Goal: Information Seeking & Learning: Learn about a topic

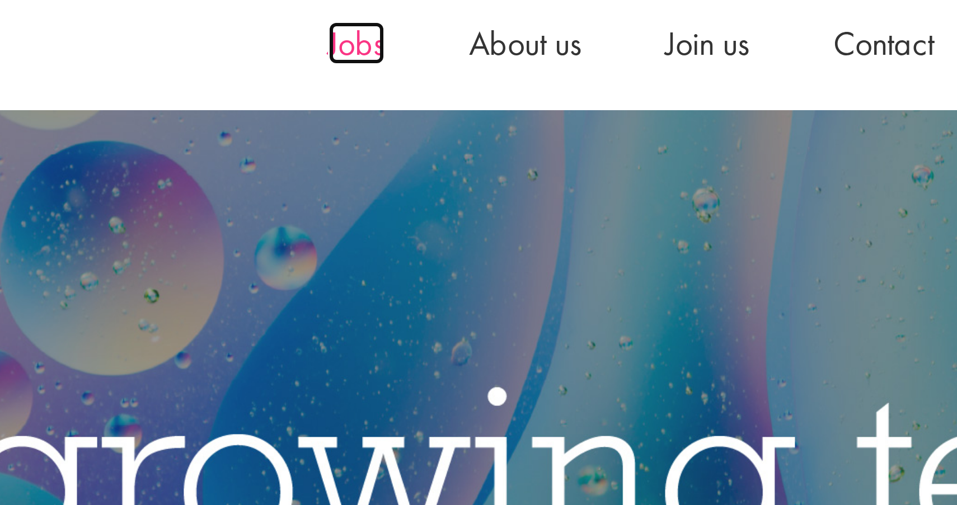
click at [507, 21] on span "Jobs" at bounding box center [516, 28] width 19 height 15
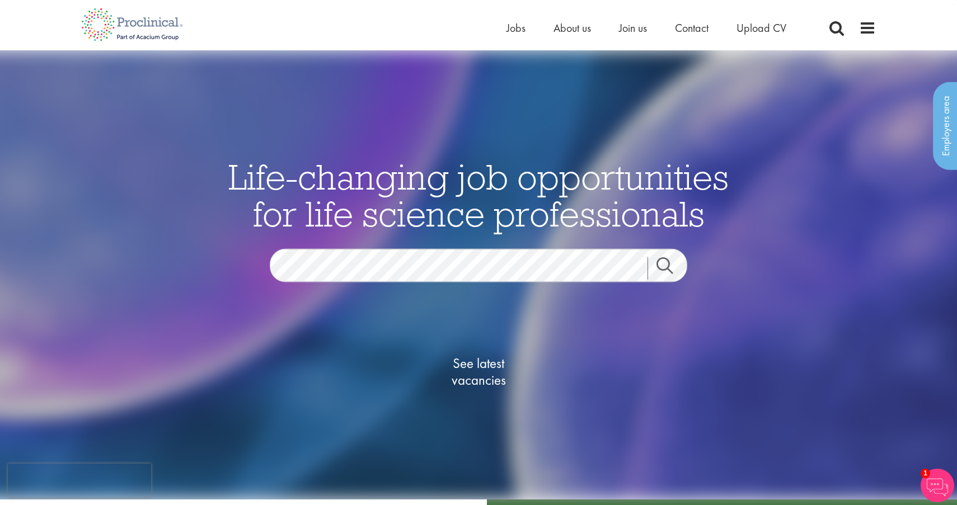
click at [478, 372] on span "See latest vacancies" at bounding box center [479, 372] width 112 height 34
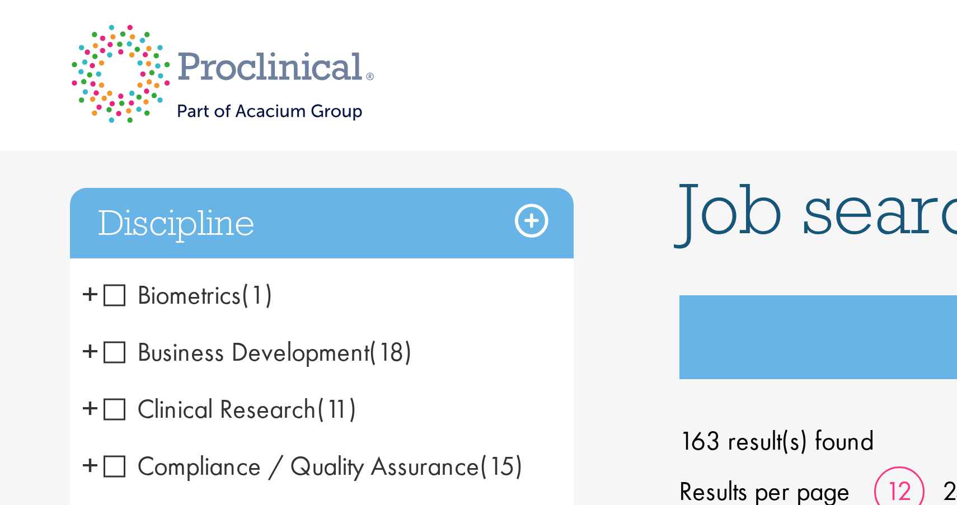
scroll to position [72, 0]
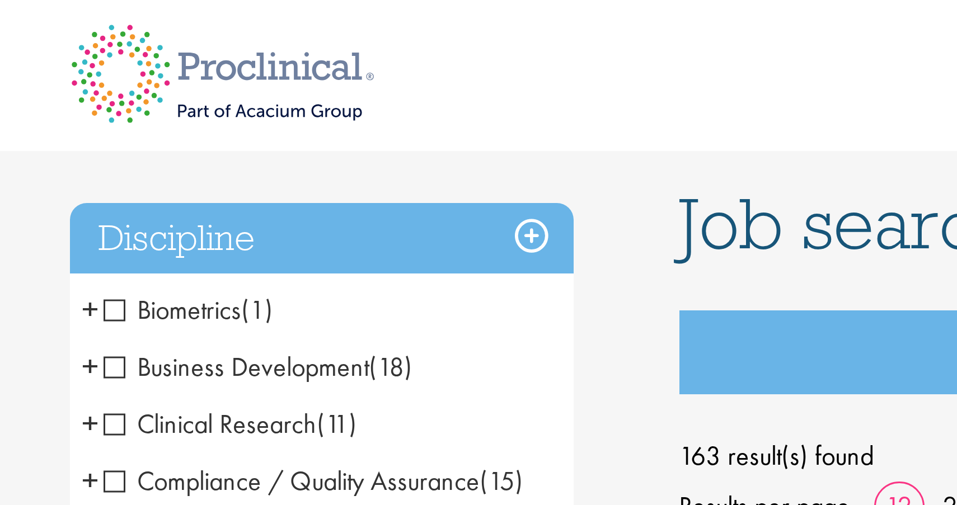
click at [115, 79] on h3 "Discipline" at bounding box center [165, 80] width 168 height 24
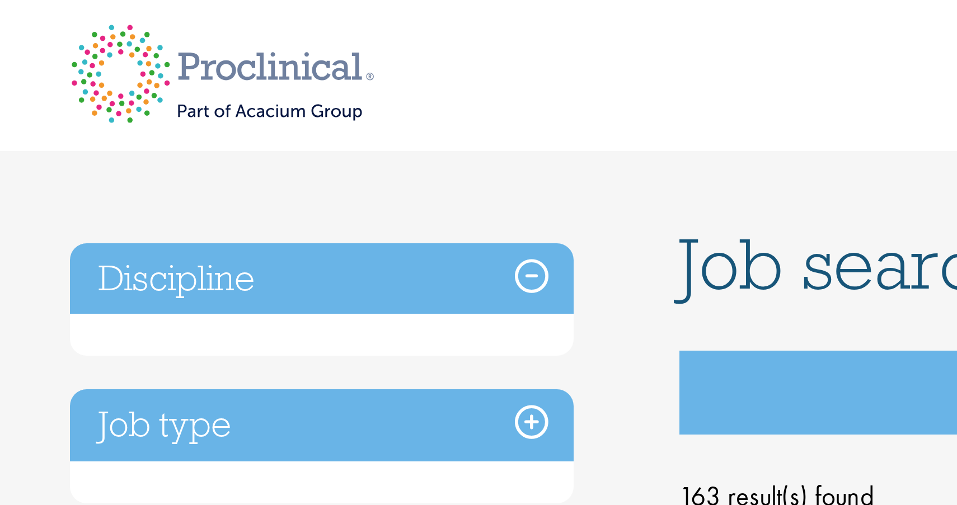
scroll to position [34, 0]
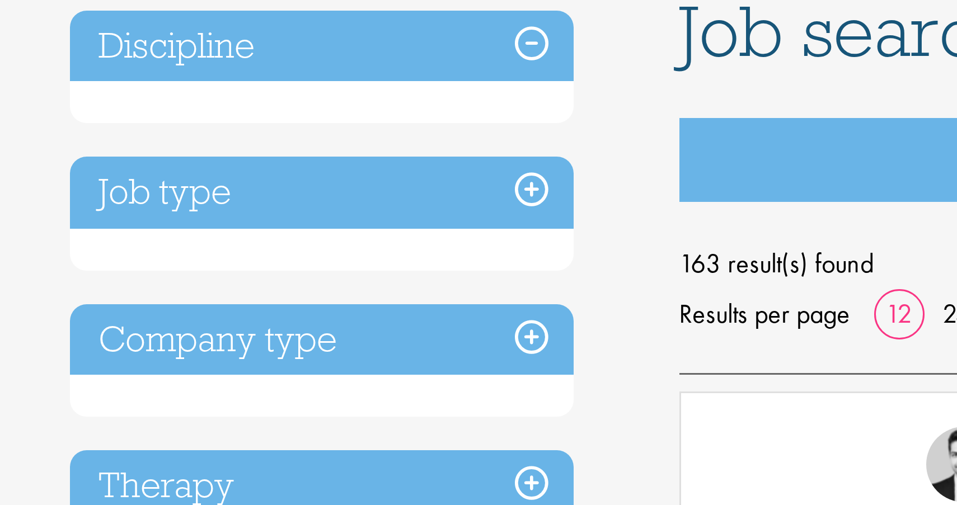
click at [120, 154] on h3 "Job type" at bounding box center [165, 166] width 168 height 24
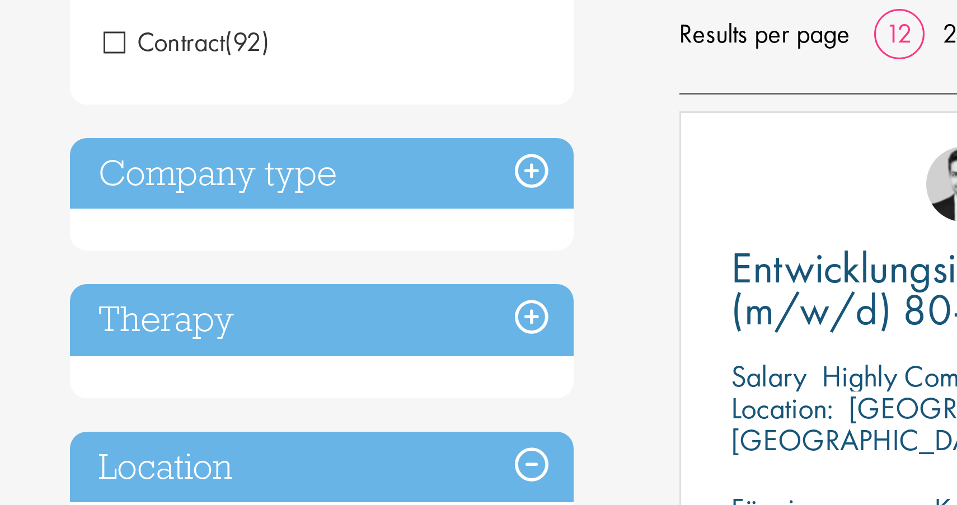
click at [124, 242] on h3 "Company type" at bounding box center [165, 254] width 168 height 24
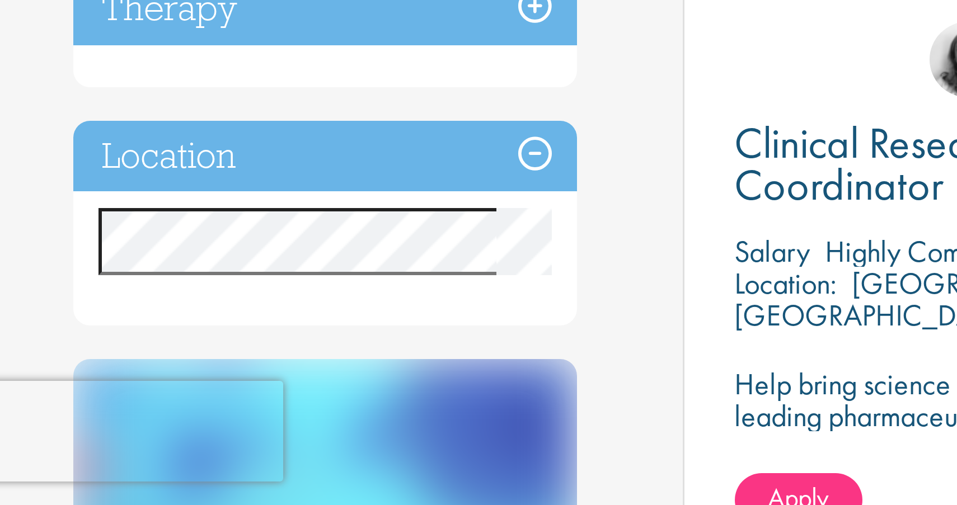
scroll to position [158, 0]
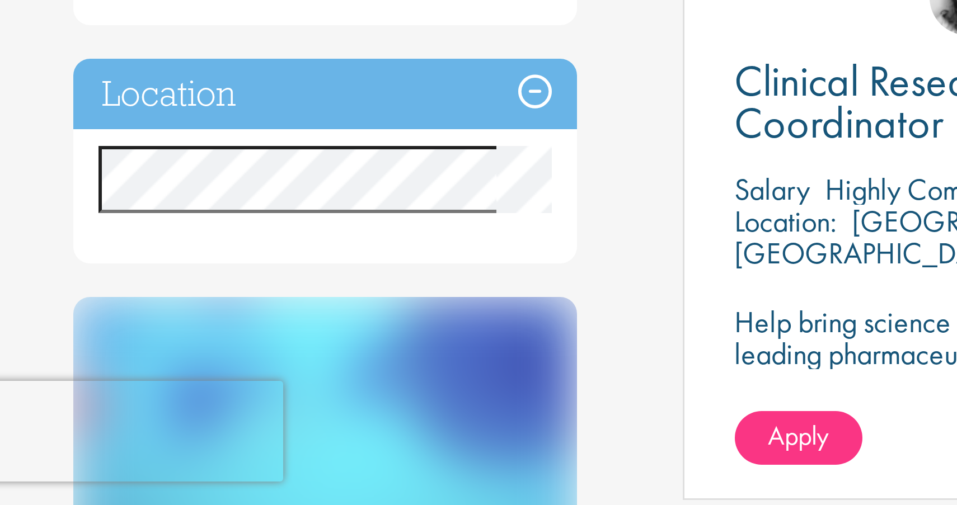
click at [132, 357] on h3 "Location" at bounding box center [165, 369] width 168 height 24
click at [146, 357] on h3 "Location" at bounding box center [165, 369] width 168 height 24
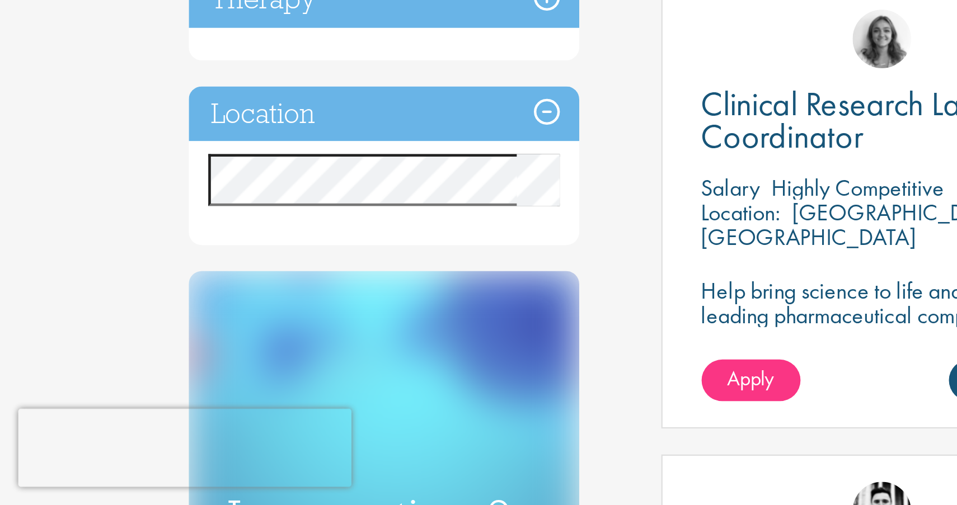
scroll to position [195, 0]
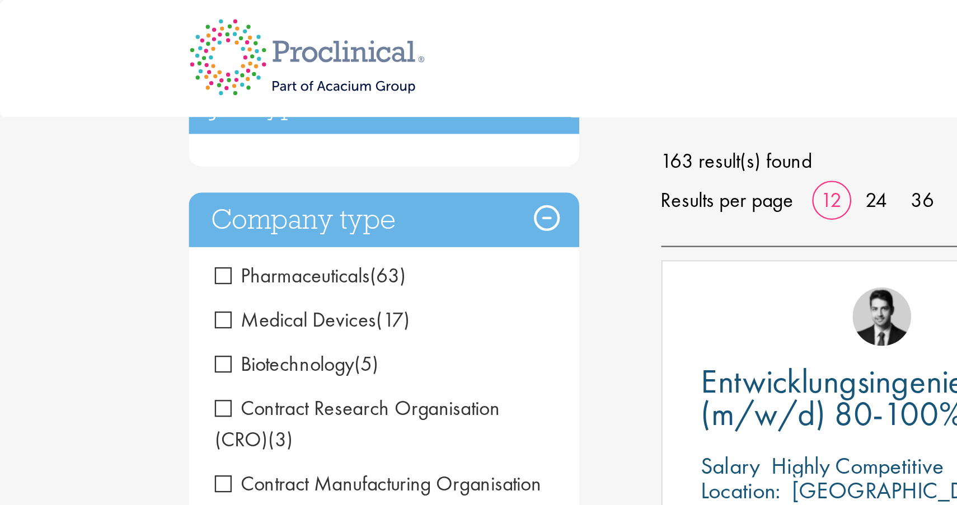
click at [121, 90] on h3 "Company type" at bounding box center [165, 95] width 168 height 24
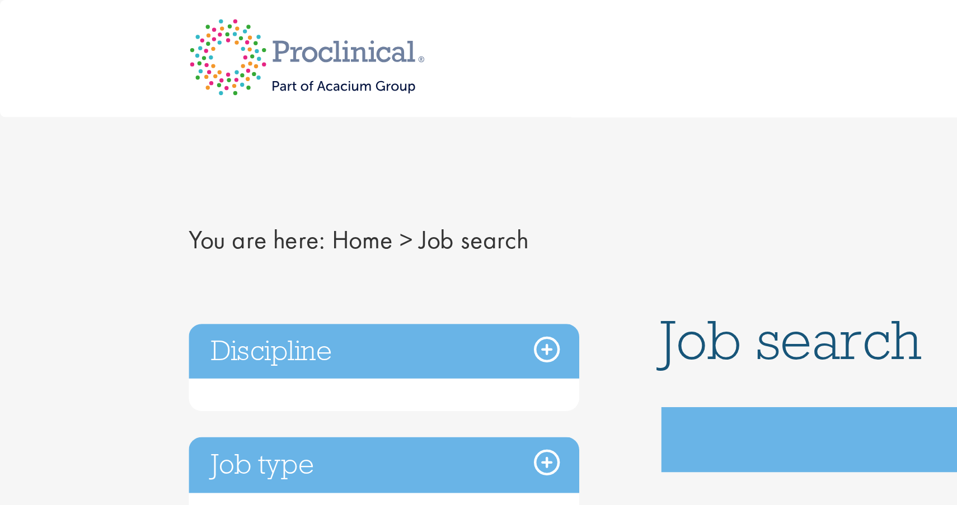
scroll to position [0, 0]
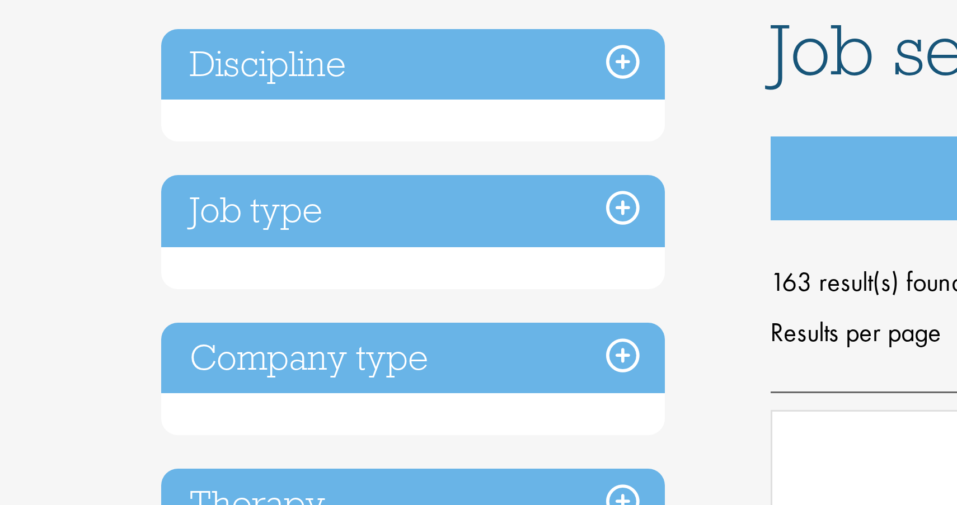
click at [97, 188] on div "Job type Permanent (71) Contract (92)" at bounding box center [165, 207] width 168 height 38
click at [97, 188] on h3 "Job type" at bounding box center [165, 200] width 168 height 24
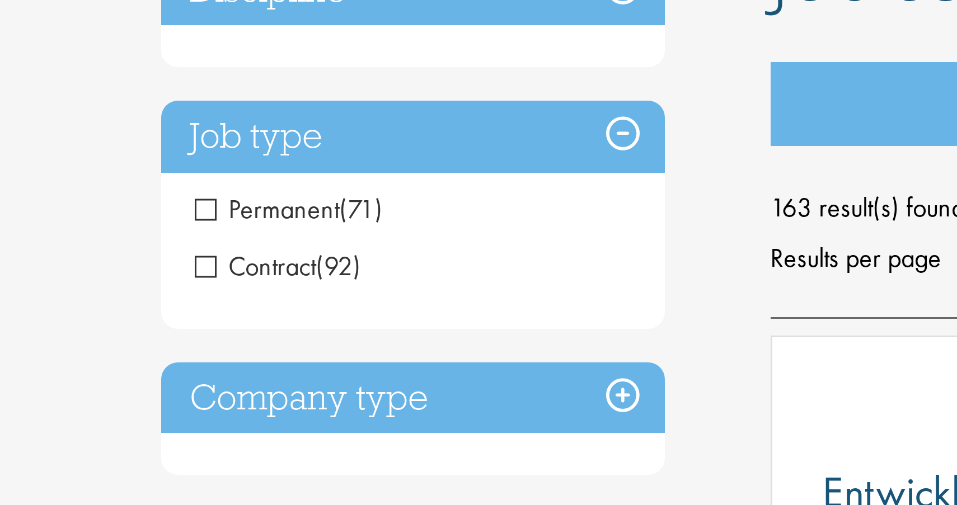
click at [116, 188] on h3 "Job type" at bounding box center [165, 200] width 168 height 24
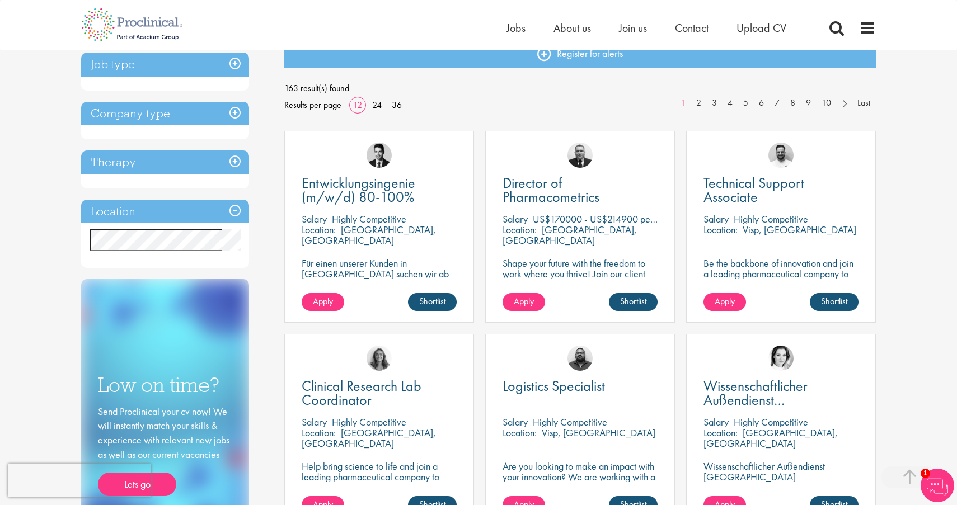
scroll to position [64, 0]
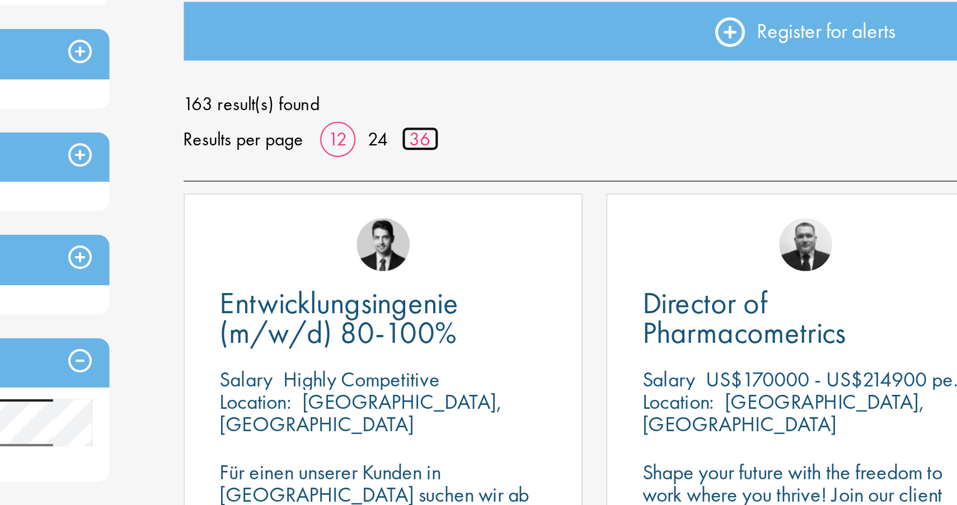
click at [388, 170] on link "36" at bounding box center [397, 176] width 18 height 12
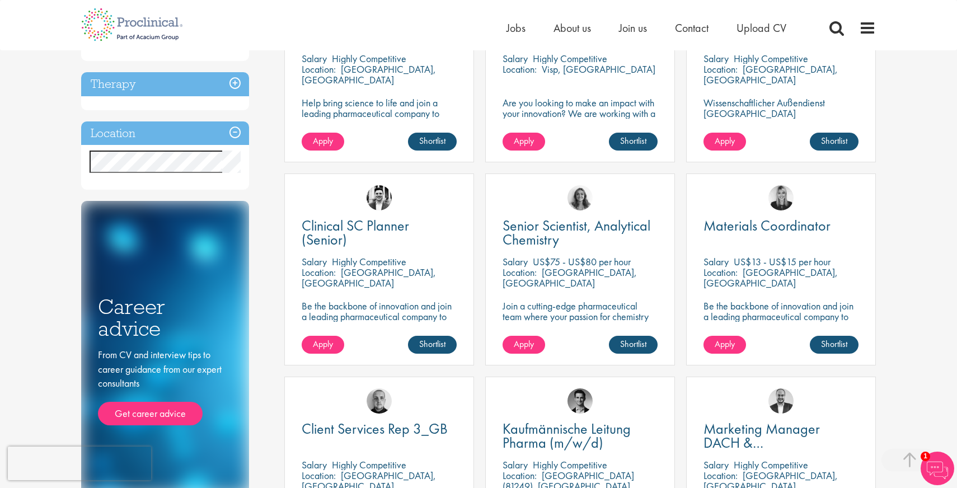
scroll to position [376, 0]
